Goal: Find specific page/section: Find specific page/section

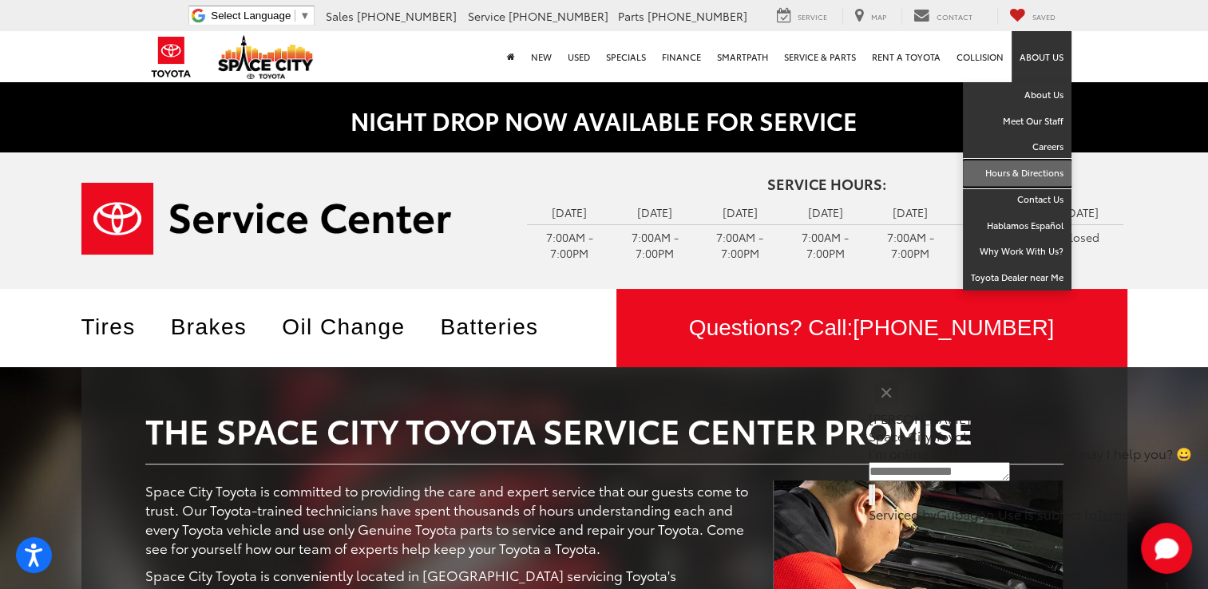
click at [1052, 171] on link "Hours & Directions" at bounding box center [1017, 173] width 109 height 26
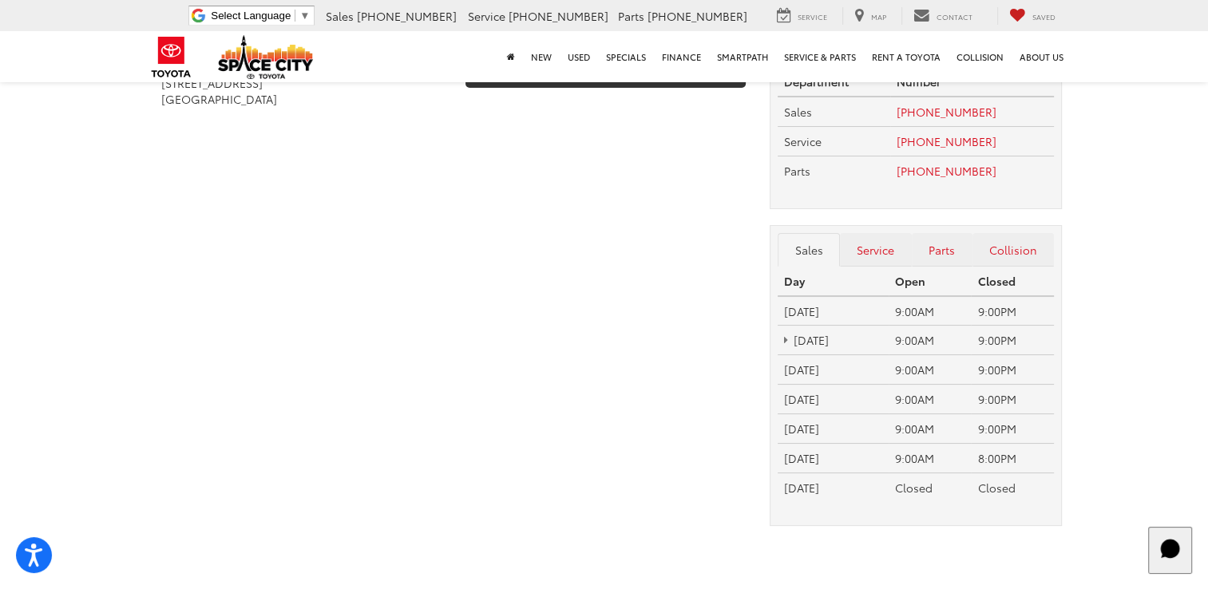
scroll to position [80, 0]
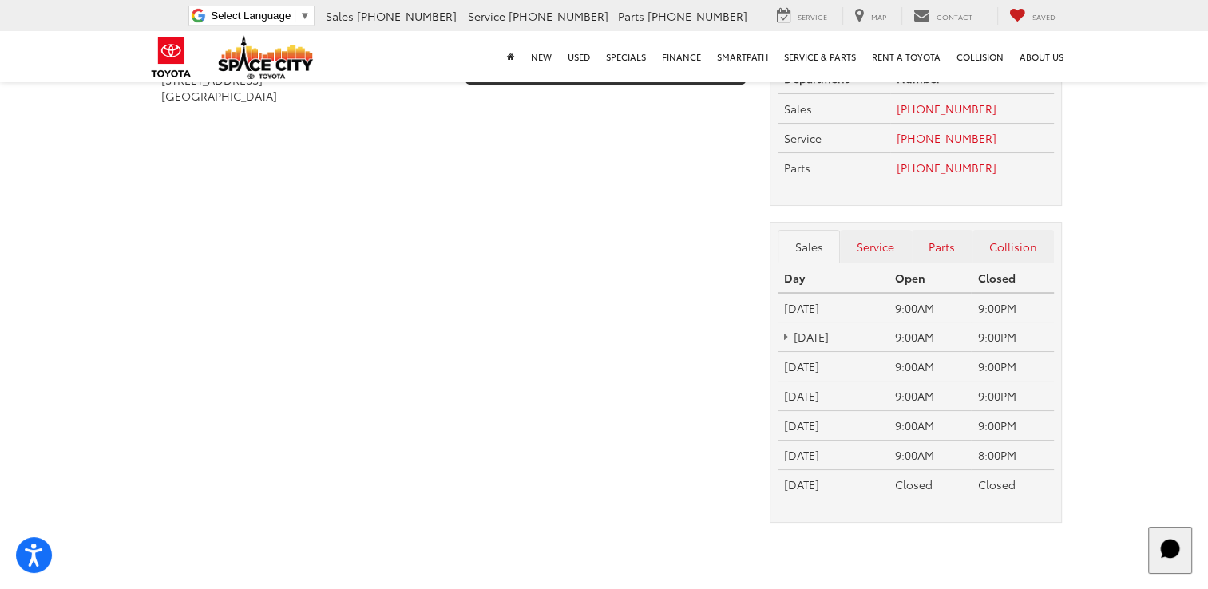
click at [0, 280] on html "Press Alt+1 for screen-reader mode, Alt+0 to cancel Accessibility Screen-Reader…" at bounding box center [604, 214] width 1208 height 589
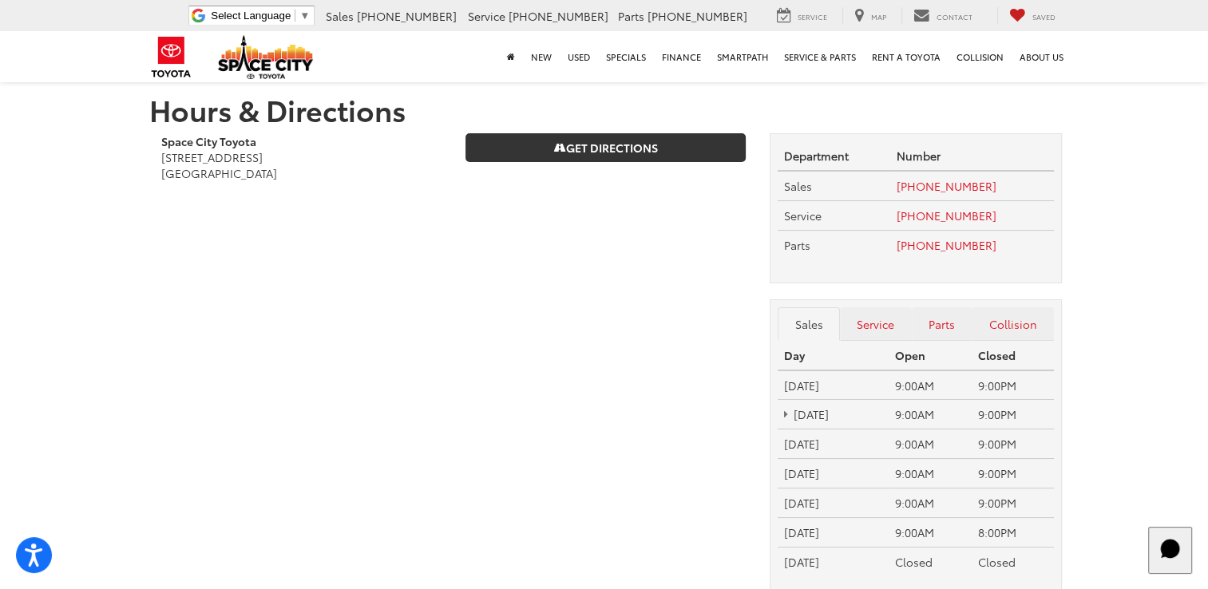
scroll to position [0, 0]
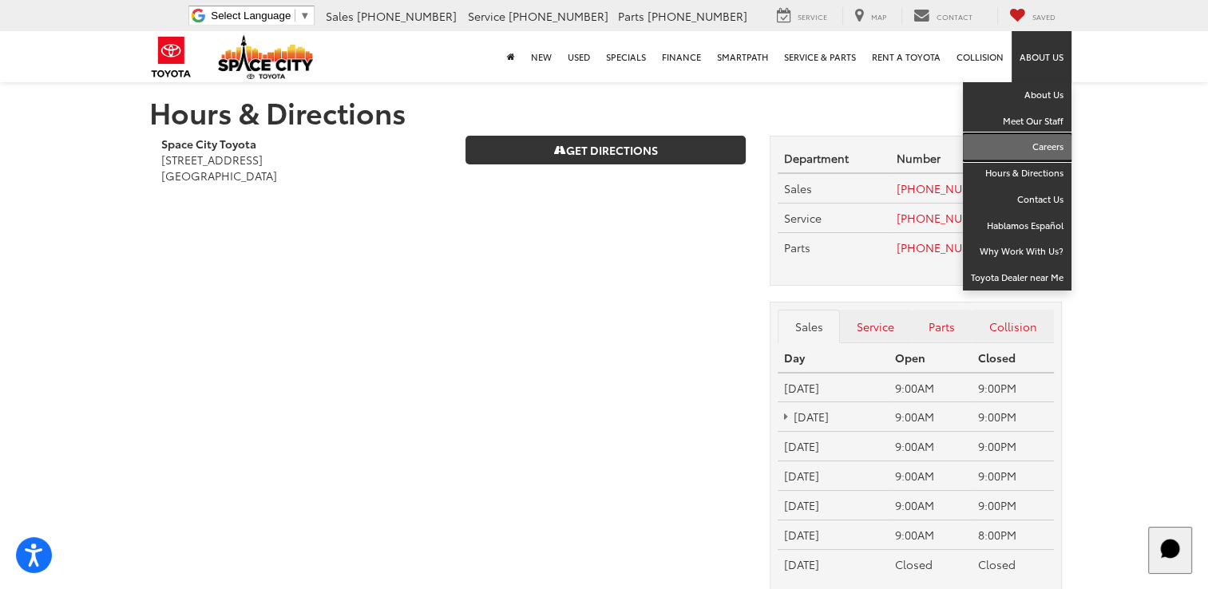
click at [1052, 146] on link "Careers" at bounding box center [1017, 147] width 109 height 26
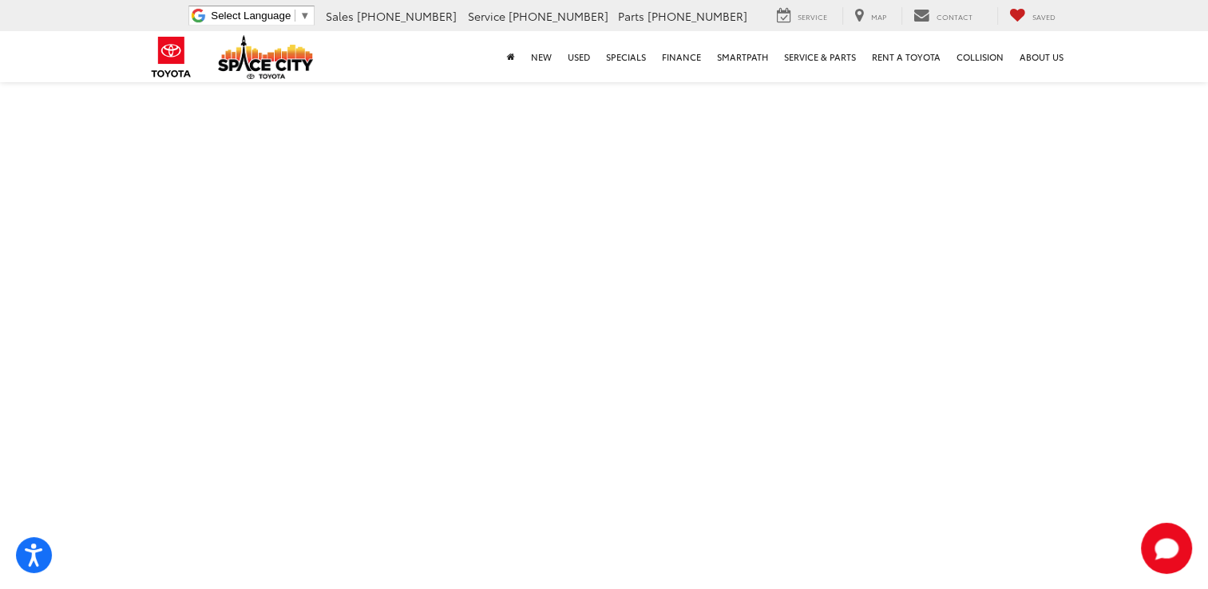
scroll to position [476, 0]
